Goal: Information Seeking & Learning: Learn about a topic

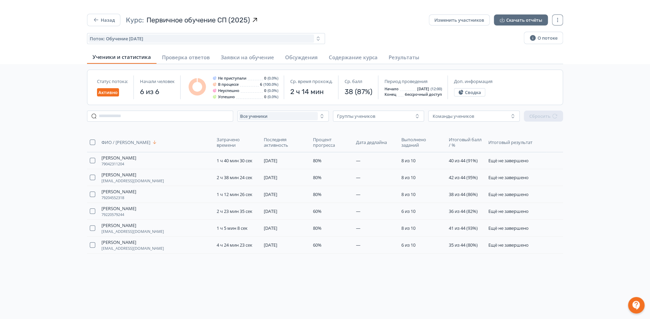
click at [108, 26] on div "Назад Курс: Первичное обучение СП (2025) Изменить участников Скачать отчёты Пот…" at bounding box center [325, 29] width 476 height 31
click at [108, 17] on button "Назад" at bounding box center [103, 20] width 33 height 12
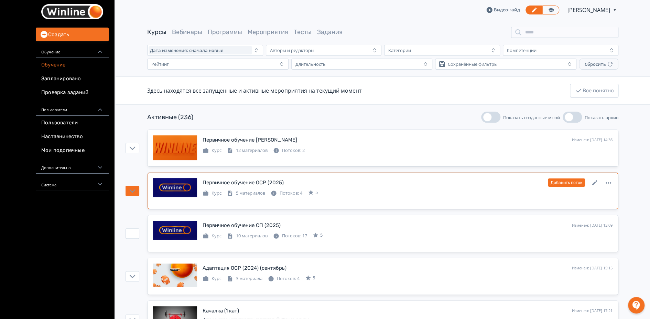
drag, startPoint x: 294, startPoint y: 226, endPoint x: 343, endPoint y: 183, distance: 64.6
click at [294, 226] on div "Первичное обучение СП (2025) Изменен: [DATE] 13:09 Добавить поток" at bounding box center [408, 224] width 410 height 9
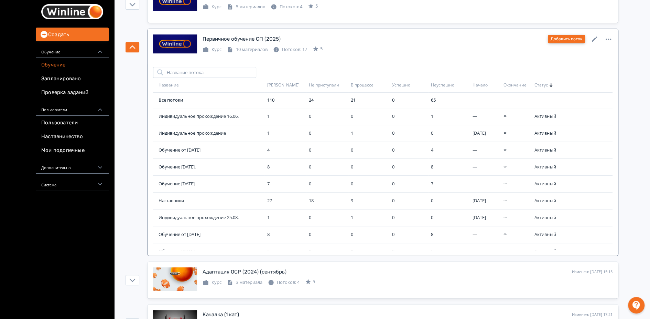
scroll to position [115, 0]
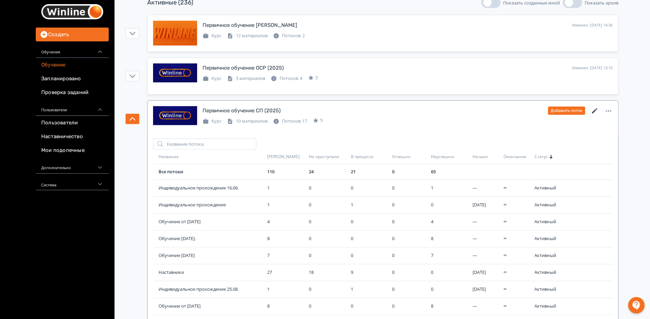
click at [594, 110] on icon at bounding box center [594, 110] width 5 height 5
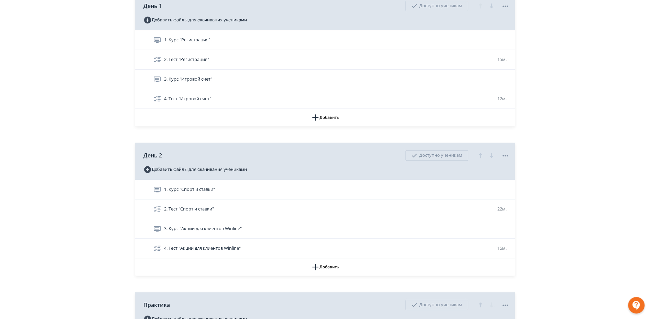
scroll to position [305, 0]
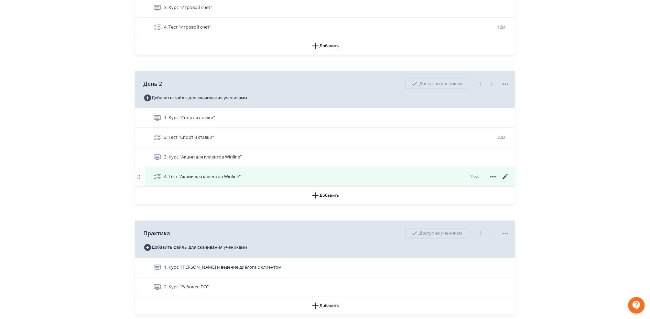
click at [314, 181] on div "4. Тест "Акции для клиентов Winline" 15м." at bounding box center [331, 176] width 356 height 8
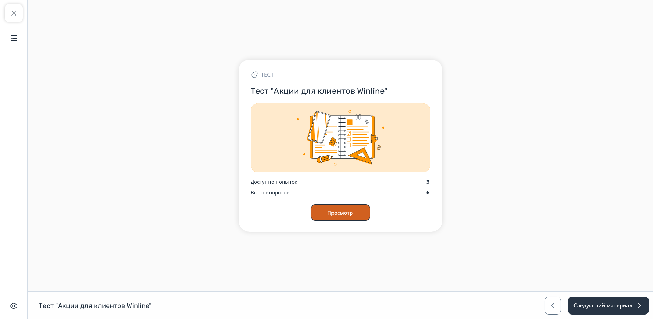
click at [336, 213] on button "Просмотр" at bounding box center [340, 212] width 59 height 17
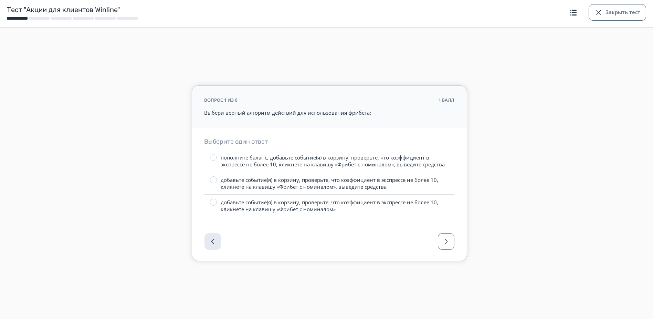
click at [438, 232] on div at bounding box center [329, 243] width 274 height 34
click at [445, 233] on button "button" at bounding box center [446, 241] width 17 height 17
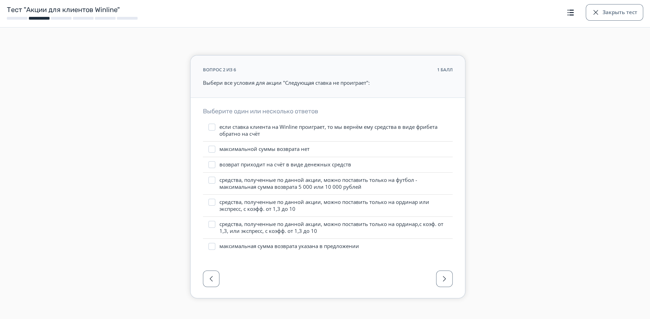
click at [440, 267] on div at bounding box center [328, 280] width 274 height 34
click at [441, 275] on span "button" at bounding box center [444, 278] width 8 height 8
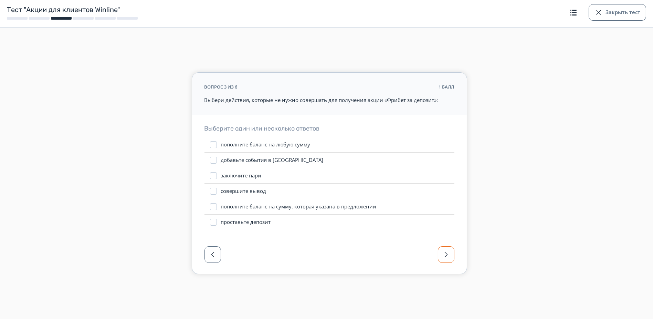
click at [450, 256] on button "button" at bounding box center [446, 254] width 17 height 17
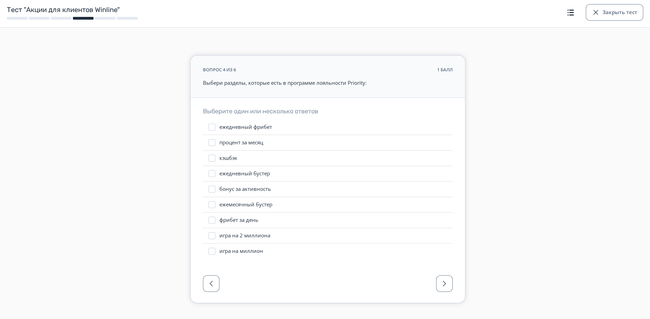
drag, startPoint x: 451, startPoint y: 265, endPoint x: 452, endPoint y: 279, distance: 14.2
click at [451, 266] on div "Выберите один или несколько ответов ежедневный фрибет процент за месяц кэшбэк е…" at bounding box center [328, 183] width 274 height 170
click at [452, 279] on button "button" at bounding box center [444, 283] width 17 height 17
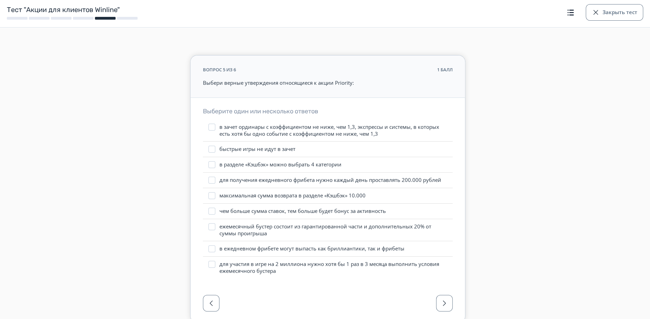
click at [450, 281] on div "Выберите один или несколько ответов в зачет ординары с коэффициентом не ниже, ч…" at bounding box center [328, 193] width 274 height 190
drag, startPoint x: 447, startPoint y: 284, endPoint x: 446, endPoint y: 288, distance: 3.9
click at [446, 287] on div "вопрос 5 из 6 1 балл Выбери верные утверждения относящиеся к акции Priority: Вы…" at bounding box center [327, 188] width 275 height 267
click at [443, 300] on span "button" at bounding box center [444, 303] width 8 height 8
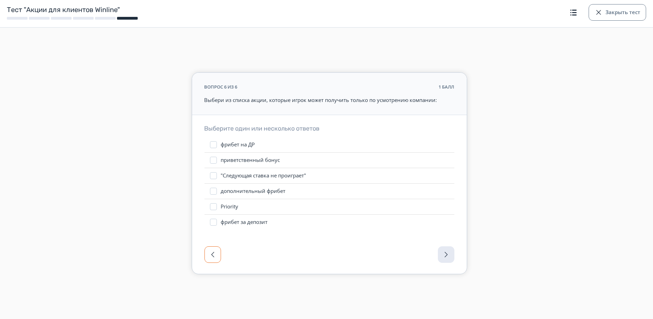
click at [211, 251] on span "button" at bounding box center [212, 254] width 8 height 8
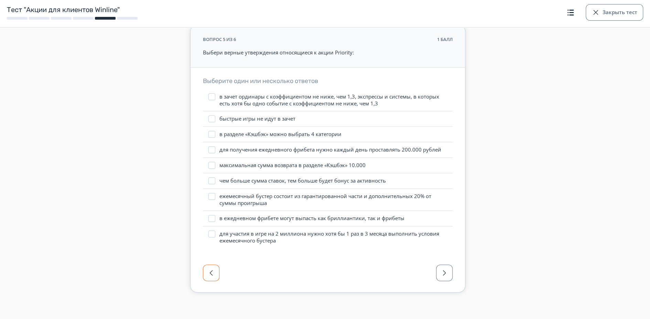
click at [217, 278] on button "button" at bounding box center [211, 272] width 17 height 17
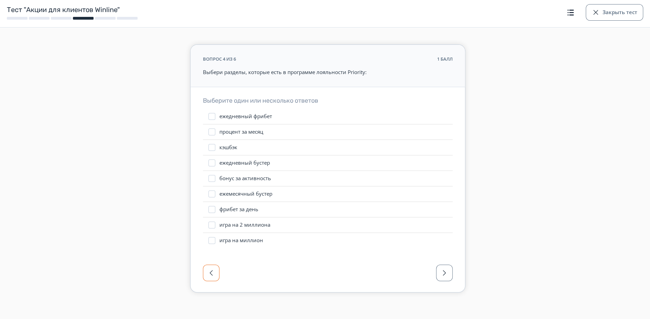
click at [217, 278] on button "button" at bounding box center [211, 272] width 17 height 17
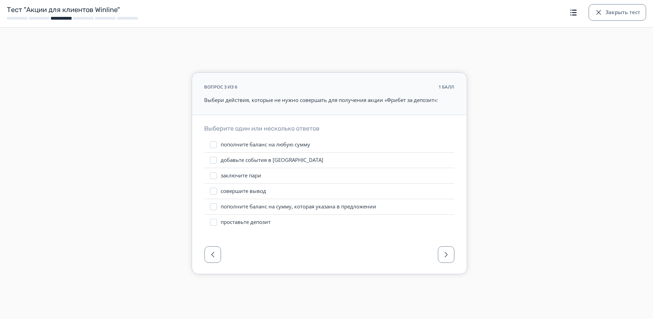
drag, startPoint x: 424, startPoint y: 40, endPoint x: 398, endPoint y: 90, distance: 56.5
click at [424, 34] on div "вопрос 3 из 6 1 балл Выбери действия, которые не нужно совершать для получения …" at bounding box center [329, 159] width 653 height 284
click at [258, 167] on label "добавьте события в [GEOGRAPHIC_DATA]" at bounding box center [329, 159] width 250 height 15
click at [260, 163] on div "добавьте события в [GEOGRAPHIC_DATA]" at bounding box center [272, 160] width 103 height 7
click at [441, 261] on button "button" at bounding box center [446, 254] width 17 height 17
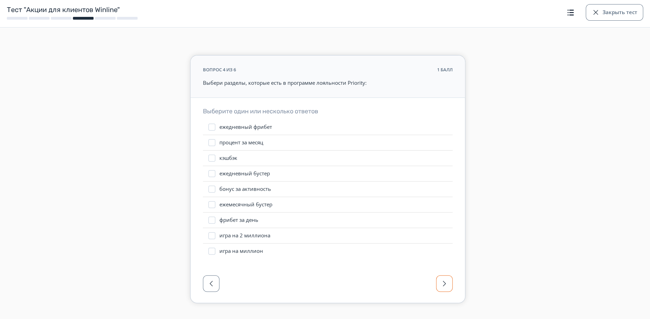
click at [441, 261] on div "Выберите один или несколько ответов ежедневный фрибет процент за месяц кэшбэк е…" at bounding box center [328, 183] width 274 height 170
click at [448, 260] on div "Выберите один или несколько ответов ежедневный фрибет процент за месяц кэшбэк е…" at bounding box center [328, 183] width 274 height 170
click at [447, 277] on button "button" at bounding box center [444, 283] width 17 height 17
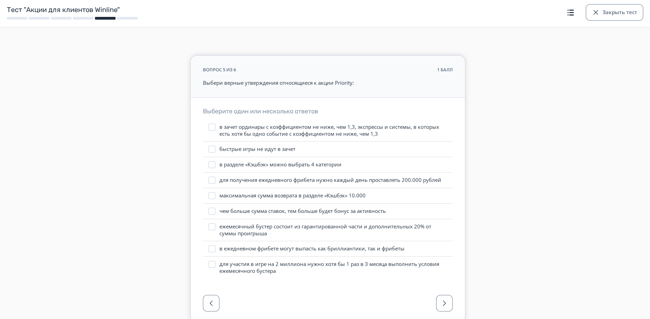
click at [447, 278] on div "Выберите один или несколько ответов в зачет ординары с коэффициентом не ниже, ч…" at bounding box center [328, 193] width 274 height 190
click at [446, 288] on div at bounding box center [328, 305] width 274 height 34
click at [446, 301] on span "button" at bounding box center [444, 303] width 8 height 8
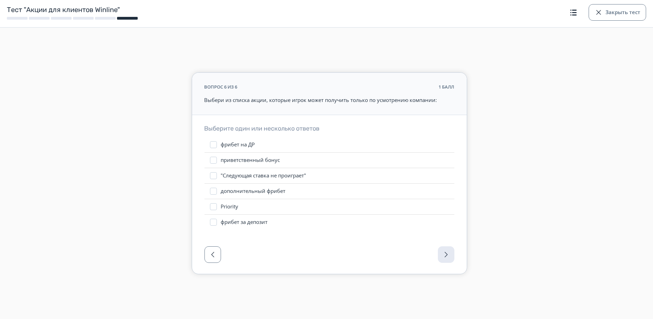
click at [295, 99] on p "Выбери из списка акции, которые игрок может получить только по усмотрению компа…" at bounding box center [329, 100] width 250 height 8
click at [328, 107] on div "вопрос 6 из 6 1 балл Выбери из списка акции, которые игрок может получить тольк…" at bounding box center [329, 94] width 274 height 42
click at [344, 102] on p "Выбери из списка акции, которые игрок может получить только по усмотрению компа…" at bounding box center [329, 100] width 250 height 8
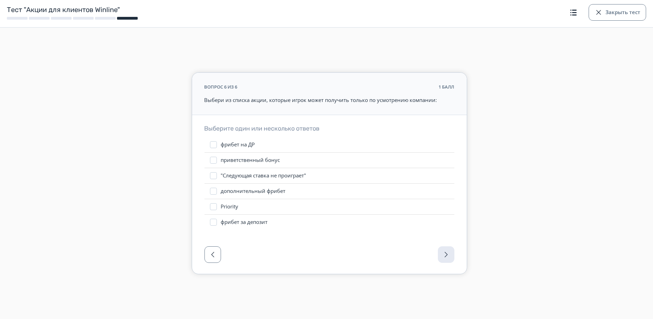
click at [353, 99] on p "Выбери из списка акции, которые игрок может получить только по усмотрению компа…" at bounding box center [329, 100] width 250 height 8
click at [380, 98] on p "Выбери из списка акции, которые игрок может получить только по усмотрению компа…" at bounding box center [329, 100] width 250 height 8
click at [201, 257] on div at bounding box center [329, 256] width 274 height 34
click at [217, 257] on button "button" at bounding box center [212, 254] width 17 height 17
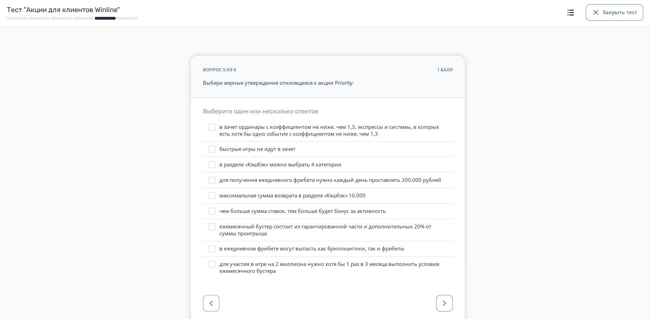
click at [217, 256] on label "для участия в игре на 2 миллиона нужно хотя бы 1 раз в 3 месяца выполнить услов…" at bounding box center [328, 267] width 250 height 22
click at [212, 305] on span "button" at bounding box center [211, 303] width 8 height 8
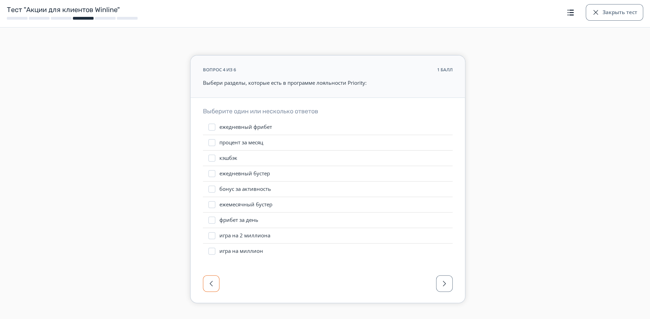
click at [210, 281] on span "button" at bounding box center [211, 283] width 8 height 8
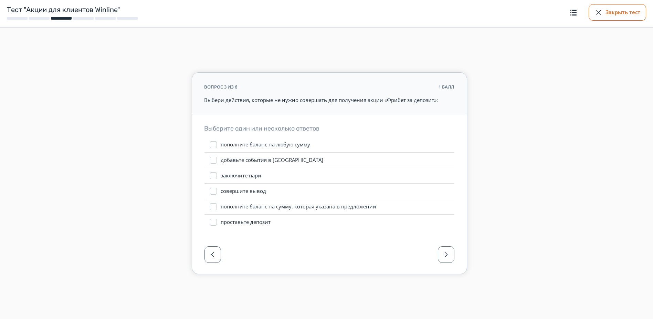
click at [619, 15] on button "Закрыть тест" at bounding box center [616, 12] width 57 height 17
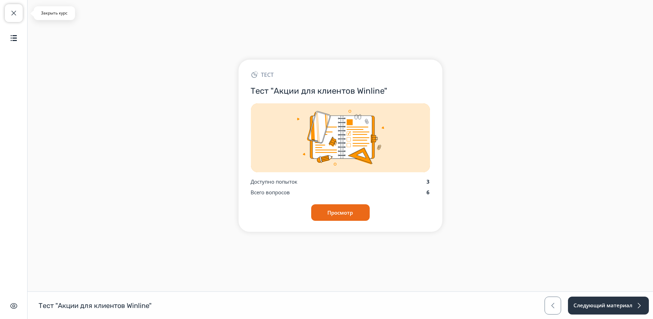
click at [15, 11] on span "button" at bounding box center [14, 13] width 8 height 8
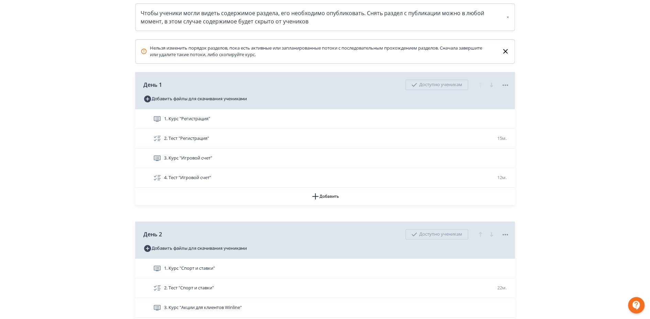
scroll to position [153, 0]
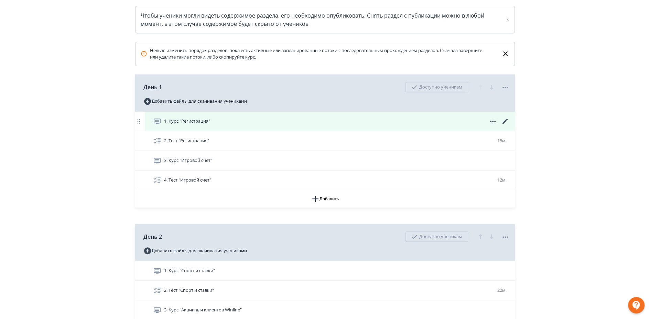
click at [507, 125] on icon at bounding box center [505, 121] width 8 height 8
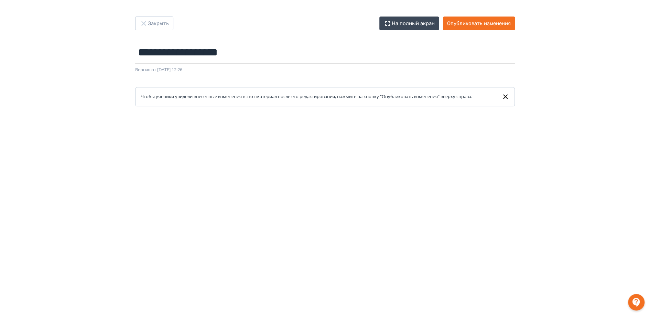
scroll to position [113, 0]
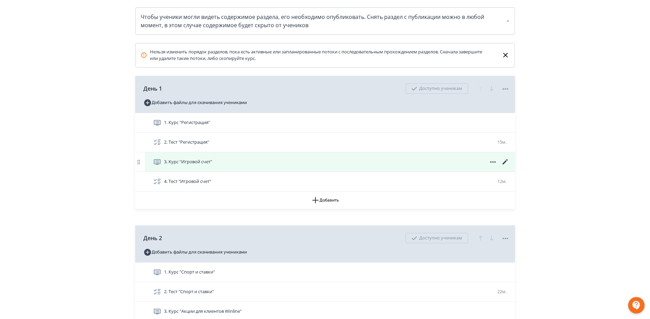
scroll to position [153, 0]
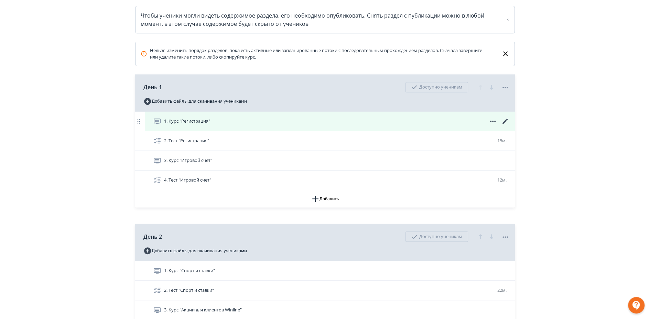
click at [369, 125] on div "1. Курс "Регистрация"" at bounding box center [331, 121] width 356 height 8
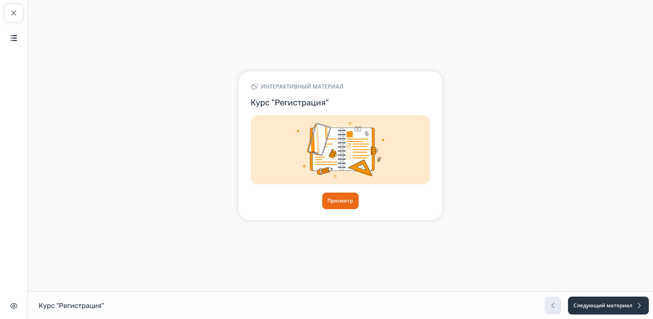
click at [319, 194] on div "Просмотр" at bounding box center [340, 200] width 179 height 17
click at [334, 195] on button "Просмотр" at bounding box center [340, 200] width 37 height 17
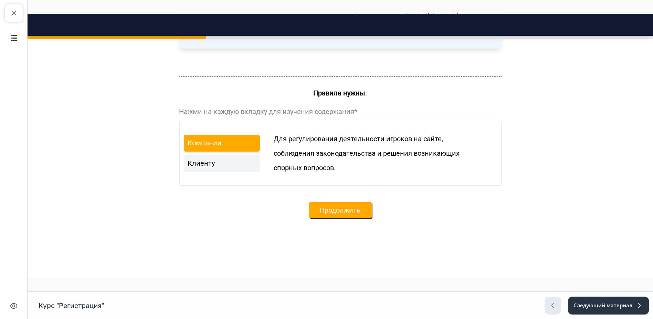
click at [329, 209] on button "Продолжить" at bounding box center [340, 210] width 63 height 16
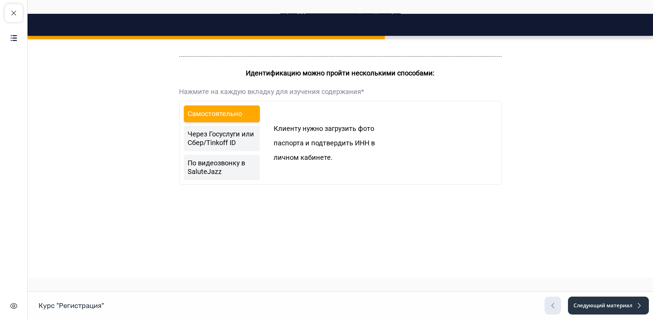
scroll to position [1032, 0]
click at [321, 206] on button "Продолжить" at bounding box center [340, 209] width 63 height 16
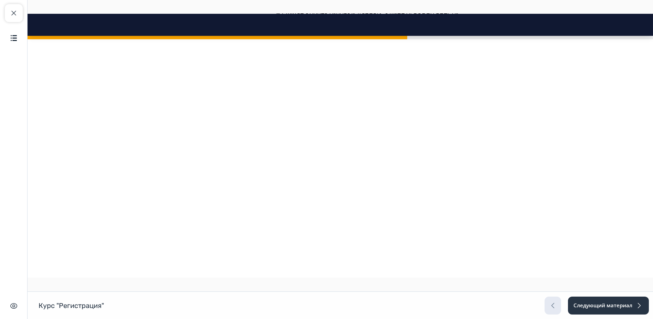
scroll to position [1006, 0]
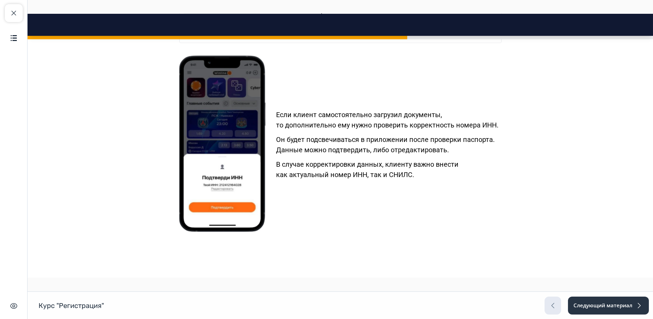
click at [194, 19] on link "По видеозвонку в SaluteJazz" at bounding box center [222, 6] width 76 height 25
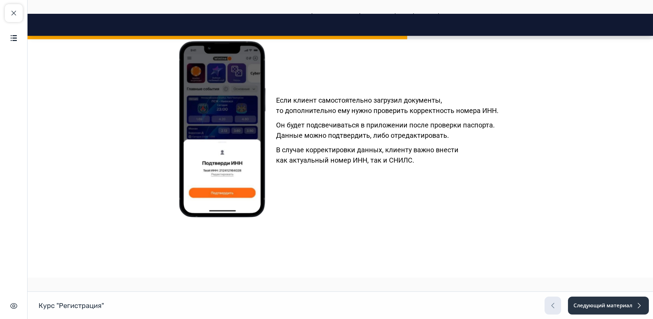
click at [289, 16] on p "-показать оригинал паспорта нашему специалисту." at bounding box center [382, 11] width 218 height 10
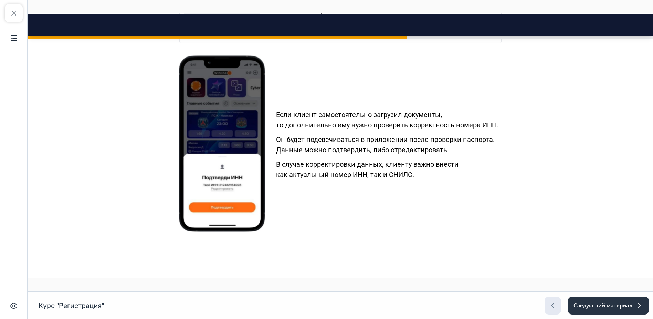
click at [213, 19] on link "По видеозвонку в SaluteJazz" at bounding box center [222, 6] width 76 height 25
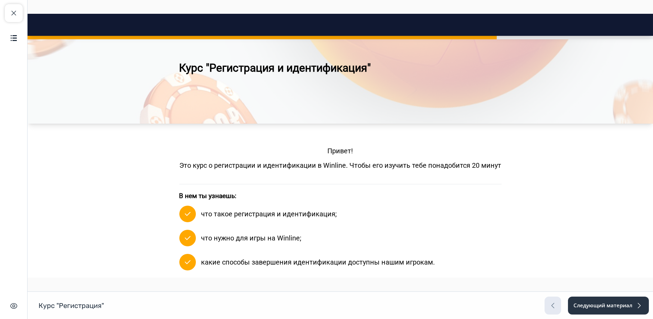
scroll to position [12, 0]
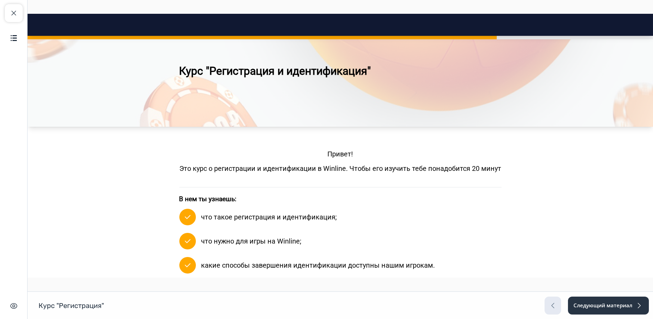
click at [246, 243] on p "что нужно для игры на Winline;" at bounding box center [251, 241] width 100 height 10
click at [239, 243] on p "что нужно для игры на Winline;" at bounding box center [251, 241] width 100 height 10
click at [222, 241] on p "что нужно для игры на Winline;" at bounding box center [251, 241] width 100 height 10
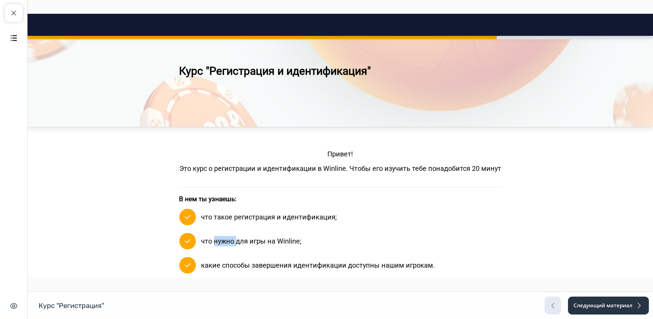
click at [222, 241] on p "что нужно для игры на Winline;" at bounding box center [251, 241] width 100 height 10
click at [201, 243] on p "что нужно для игры на Winline;" at bounding box center [251, 241] width 100 height 10
click at [224, 249] on div "что нужно для игры на Winline;" at bounding box center [251, 241] width 100 height 19
click at [266, 240] on p "что нужно для игры на Winline;" at bounding box center [251, 241] width 100 height 10
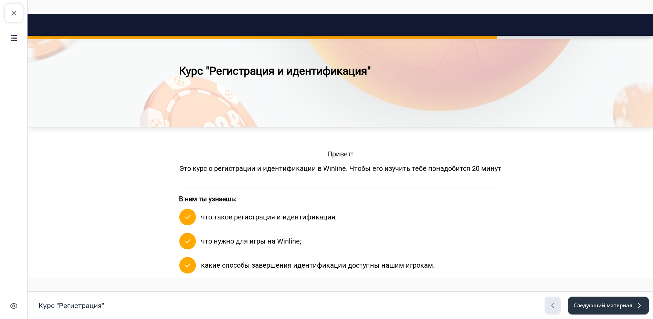
click at [250, 239] on p "что нужно для игры на Winline;" at bounding box center [251, 241] width 100 height 10
click at [260, 242] on p "что нужно для игры на Winline;" at bounding box center [251, 241] width 100 height 10
click at [264, 242] on p "что нужно для игры на Winline;" at bounding box center [251, 241] width 100 height 10
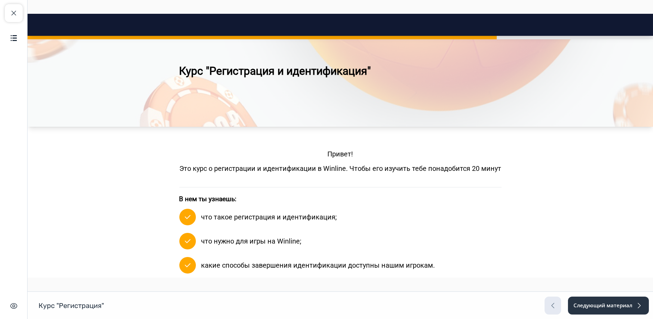
click at [286, 242] on p "что нужно для игры на Winline;" at bounding box center [251, 241] width 100 height 10
click at [328, 239] on div "что нужно для игры на Winline;" at bounding box center [340, 241] width 322 height 19
click at [349, 165] on mark "Это курс о регистрации и идентификации в Winline. Чтобы его изучить тебе понадо…" at bounding box center [340, 168] width 322 height 8
click at [340, 170] on mark "Это курс о регистрации и идентификации в Winline. Чтобы его изучить тебе понадо…" at bounding box center [340, 168] width 322 height 8
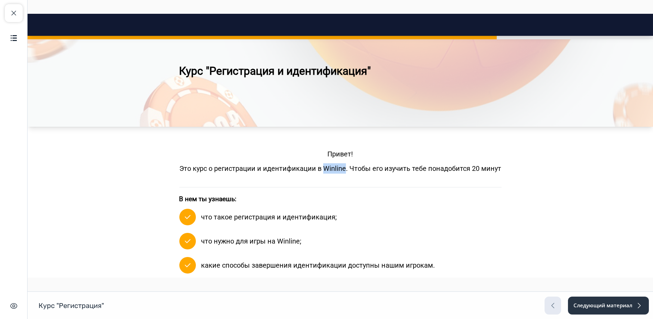
click at [340, 170] on mark "Это курс о регистрации и идентификации в Winline. Чтобы его изучить тебе понадо…" at bounding box center [340, 168] width 322 height 8
click at [351, 168] on mark "Это курс о регистрации и идентификации в Winline. Чтобы его изучить тебе понадо…" at bounding box center [340, 168] width 322 height 8
click at [370, 169] on mark "Это курс о регистрации и идентификации в Winline. Чтобы его изучить тебе понадо…" at bounding box center [340, 168] width 322 height 8
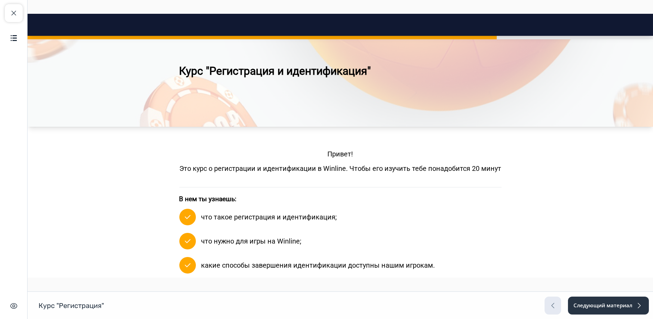
click at [396, 166] on mark "Это курс о регистрации и идентификации в Winline. Чтобы его изучить тебе понадо…" at bounding box center [340, 168] width 322 height 8
click at [409, 166] on mark "Это курс о регистрации и идентификации в Winline. Чтобы его изучить тебе понадо…" at bounding box center [340, 168] width 322 height 8
click at [464, 171] on mark "Это курс о регистрации и идентификации в Winline. Чтобы его изучить тебе понадо…" at bounding box center [340, 168] width 322 height 8
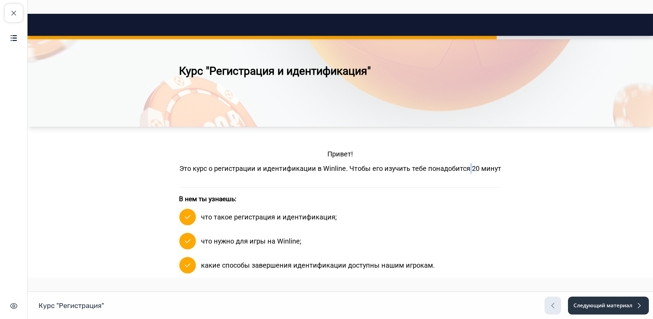
click at [464, 171] on mark "Это курс о регистрации и идентификации в Winline. Чтобы его изучить тебе понадо…" at bounding box center [340, 168] width 322 height 8
click at [457, 166] on mark "Это курс о регистрации и идентификации в Winline. Чтобы его изучить тебе понадо…" at bounding box center [340, 168] width 322 height 8
click at [477, 161] on div "Привет! Это курс о регистрации и идентификации в Winline. Чтобы его изучить теб…" at bounding box center [340, 161] width 322 height 25
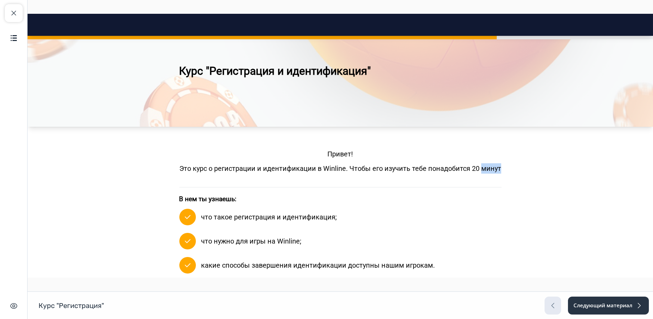
click at [478, 169] on mark "Это курс о регистрации и идентификации в Winline. Чтобы его изучить тебе понадо…" at bounding box center [340, 168] width 322 height 8
click at [475, 171] on mark "Это курс о регистрации и идентификации в Winline. Чтобы его изучить тебе понадо…" at bounding box center [340, 168] width 322 height 8
click at [469, 168] on mark "Это курс о регистрации и идентификации в Winline. Чтобы его изучить тебе понадо…" at bounding box center [340, 168] width 322 height 8
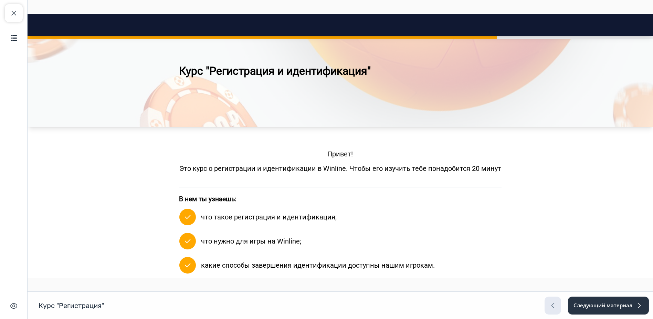
click at [459, 167] on mark "Это курс о регистрации и идентификации в Winline. Чтобы его изучить тебе понадо…" at bounding box center [340, 168] width 322 height 8
click at [467, 168] on mark "Это курс о регистрации и идентификации в Winline. Чтобы его изучить тебе понадо…" at bounding box center [340, 168] width 322 height 8
click at [465, 170] on mark "Это курс о регистрации и идентификации в Winline. Чтобы его изучить тебе понадо…" at bounding box center [340, 168] width 322 height 8
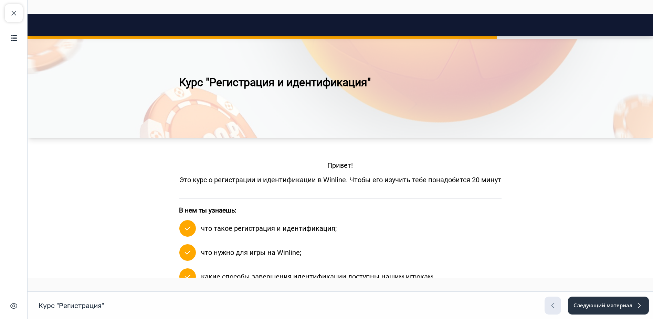
scroll to position [0, 0]
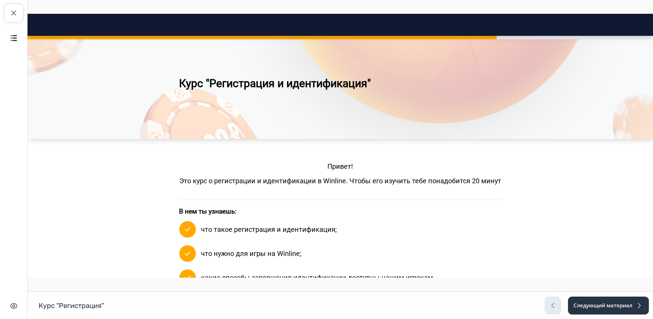
click at [332, 222] on div "что такое регистрация и идентификация;" at bounding box center [340, 229] width 322 height 19
click at [330, 230] on span "что такое регистрация и идентификация;" at bounding box center [269, 229] width 136 height 8
drag, startPoint x: 330, startPoint y: 230, endPoint x: 324, endPoint y: 235, distance: 7.4
click at [330, 230] on span "что такое регистрация и идентификация;" at bounding box center [269, 229] width 136 height 8
click at [324, 235] on div "что такое регистрация и идентификация;" at bounding box center [269, 229] width 136 height 19
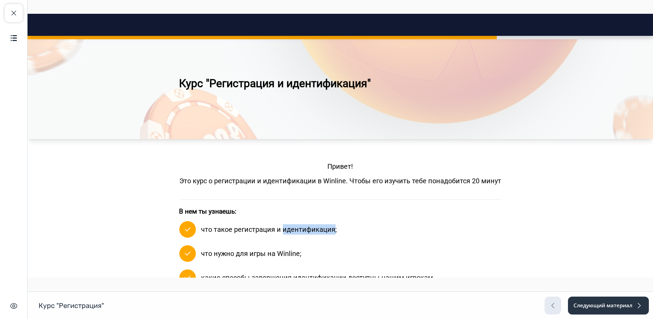
click at [324, 235] on div "что такое регистрация и идентификация;" at bounding box center [269, 229] width 136 height 19
click at [275, 231] on span "что такое регистрация и идентификация;" at bounding box center [269, 229] width 136 height 8
click at [264, 232] on span "что такое регистрация и идентификация;" at bounding box center [269, 229] width 136 height 8
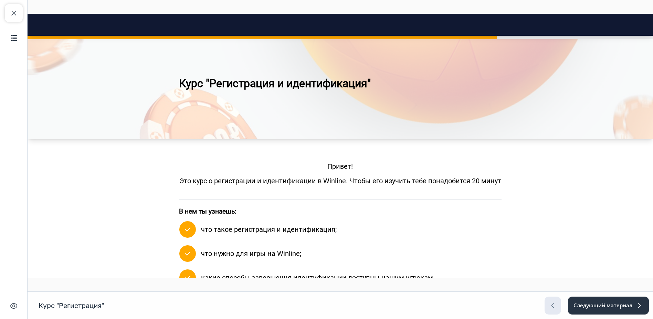
click at [224, 228] on span "что такое регистрация и идентификация;" at bounding box center [269, 229] width 136 height 8
click at [193, 230] on div "что такое регистрация и идентификация;" at bounding box center [340, 229] width 322 height 19
drag, startPoint x: 193, startPoint y: 230, endPoint x: 217, endPoint y: 230, distance: 23.7
click at [193, 230] on div "что такое регистрация и идентификация;" at bounding box center [340, 229] width 322 height 19
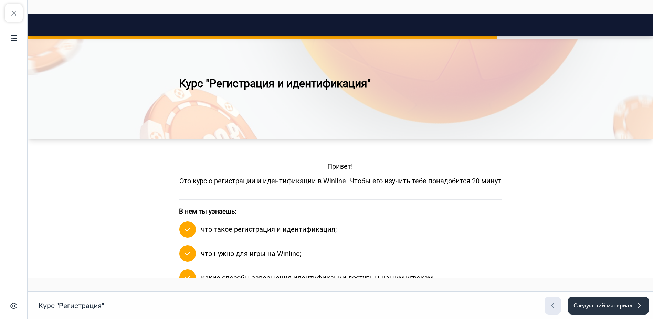
click at [217, 229] on span "что такое регистрация и идентификация;" at bounding box center [269, 229] width 136 height 8
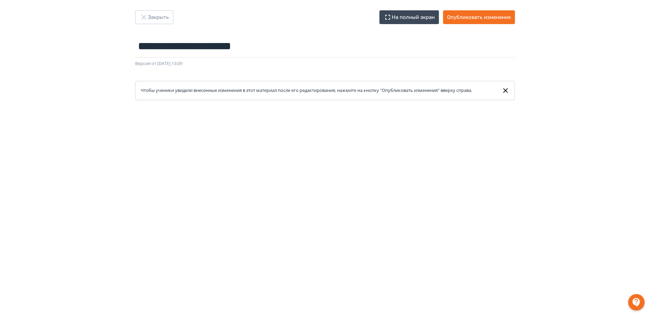
scroll to position [113, 0]
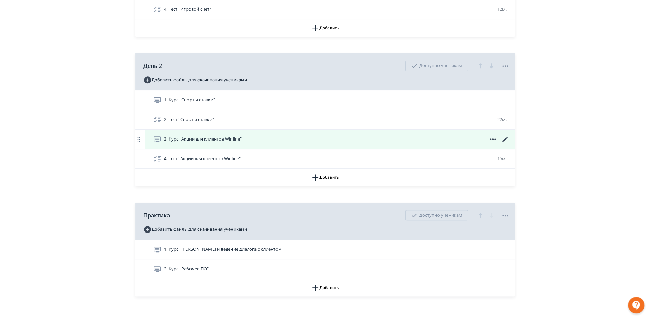
scroll to position [344, 0]
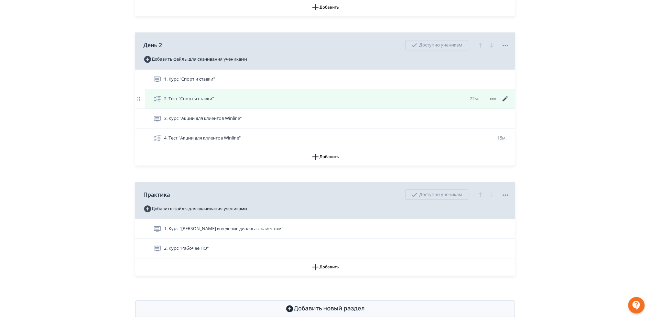
click at [400, 103] on div "2. Тест "Спорт и ставки" 22м." at bounding box center [331, 99] width 356 height 8
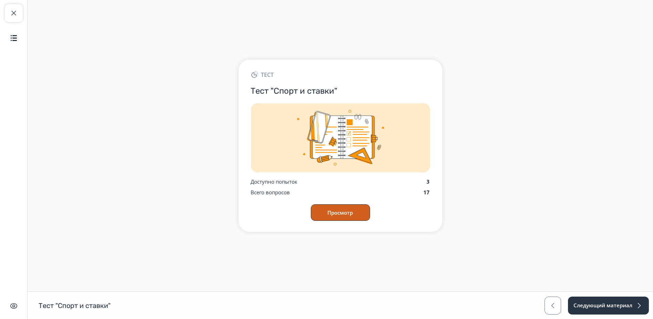
click at [334, 212] on button "Просмотр" at bounding box center [340, 212] width 59 height 17
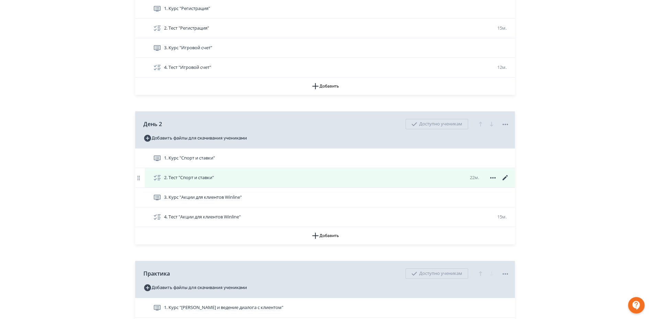
scroll to position [267, 0]
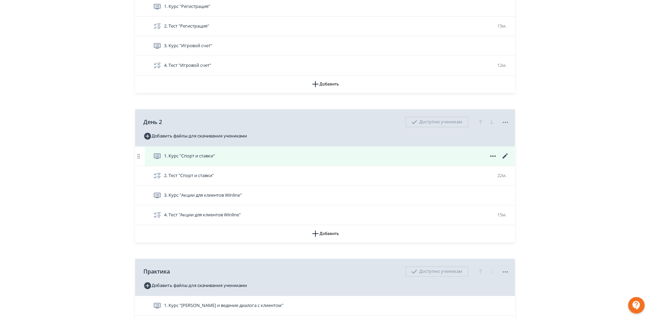
click at [197, 159] on span "1. Курс "Спорт и ставки"" at bounding box center [189, 155] width 51 height 7
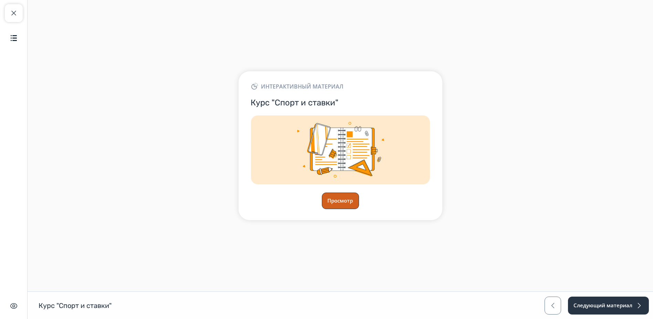
click at [338, 207] on button "Просмотр" at bounding box center [340, 200] width 37 height 17
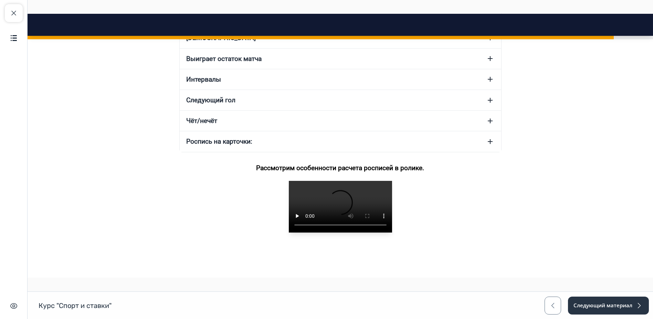
scroll to position [649, 0]
